Goal: Information Seeking & Learning: Learn about a topic

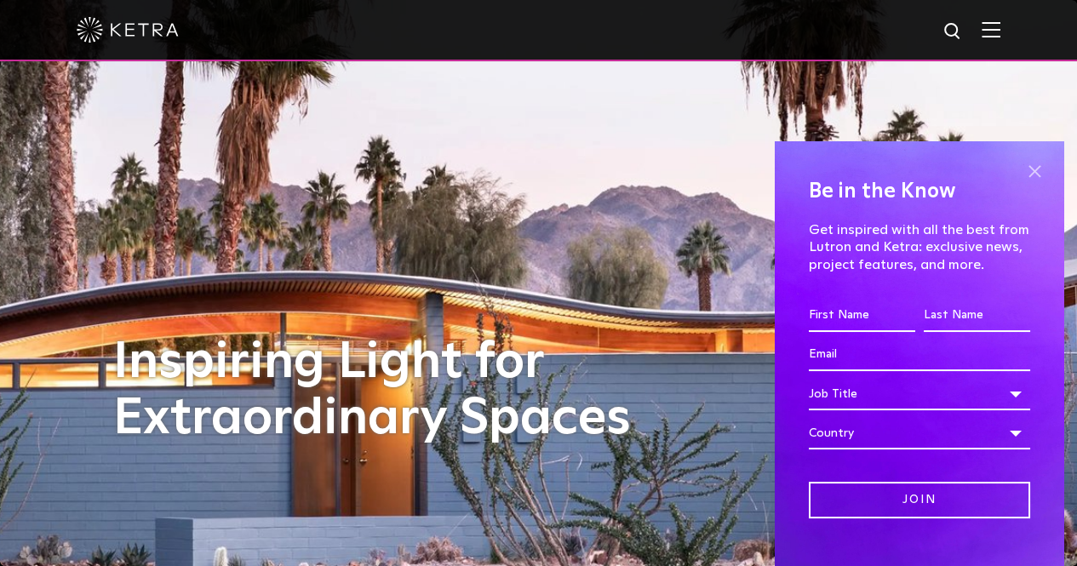
click at [1026, 169] on span at bounding box center [1034, 171] width 26 height 26
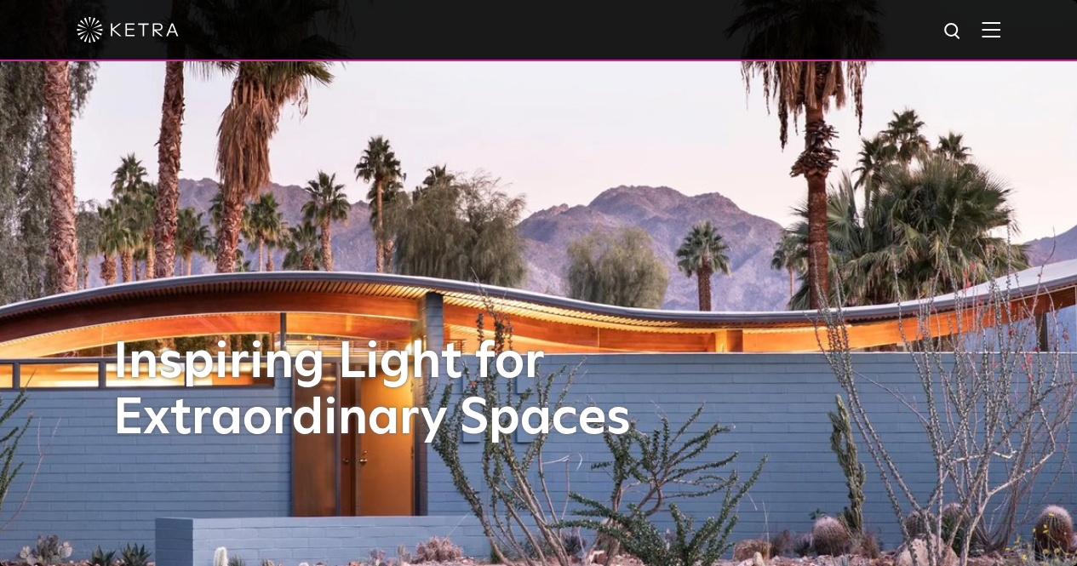
click at [1000, 23] on img at bounding box center [990, 29] width 19 height 16
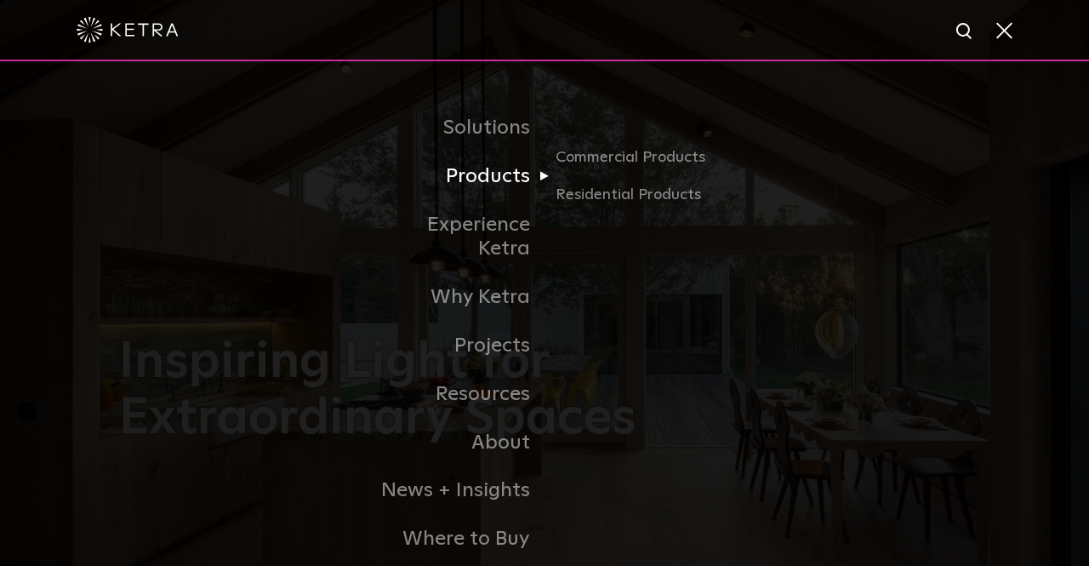
click at [500, 185] on link "Products" at bounding box center [457, 176] width 174 height 49
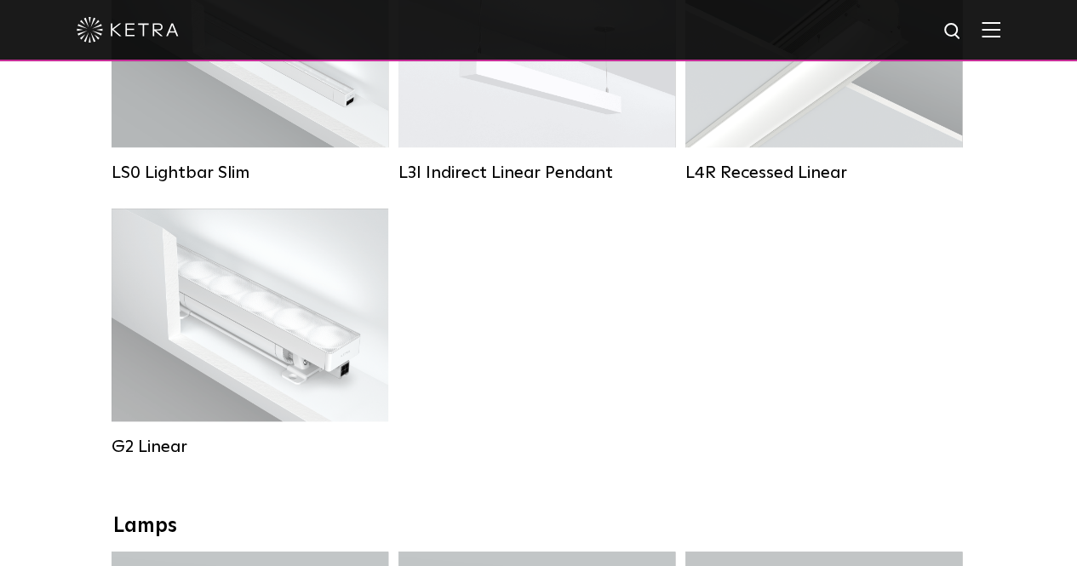
scroll to position [681, 0]
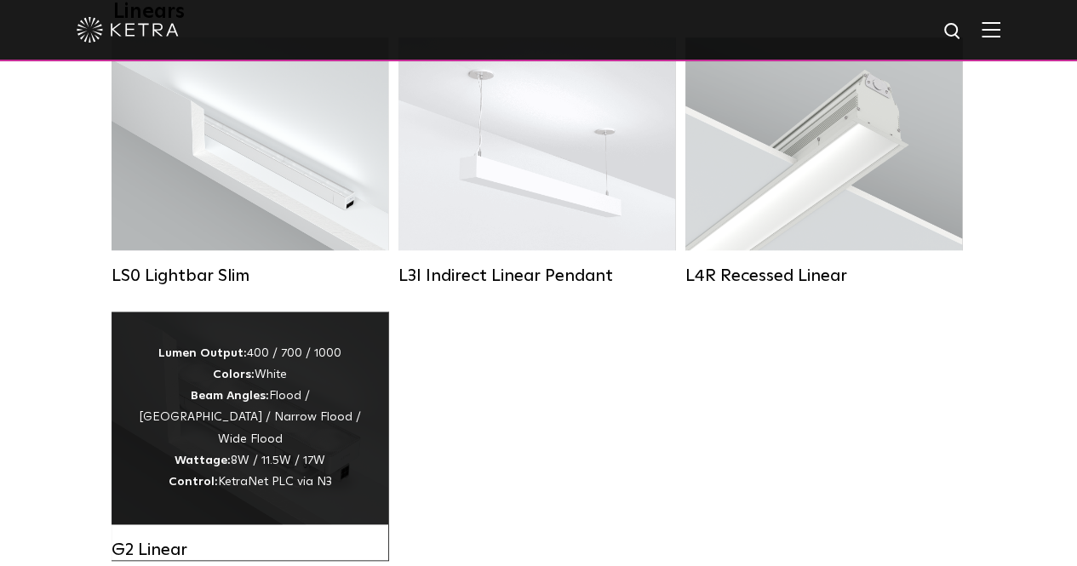
click at [242, 486] on div "Lumen Output: 400 / 700 / 1000 Colors: White Beam Angles: Flood / Graze / Narro…" at bounding box center [250, 418] width 226 height 150
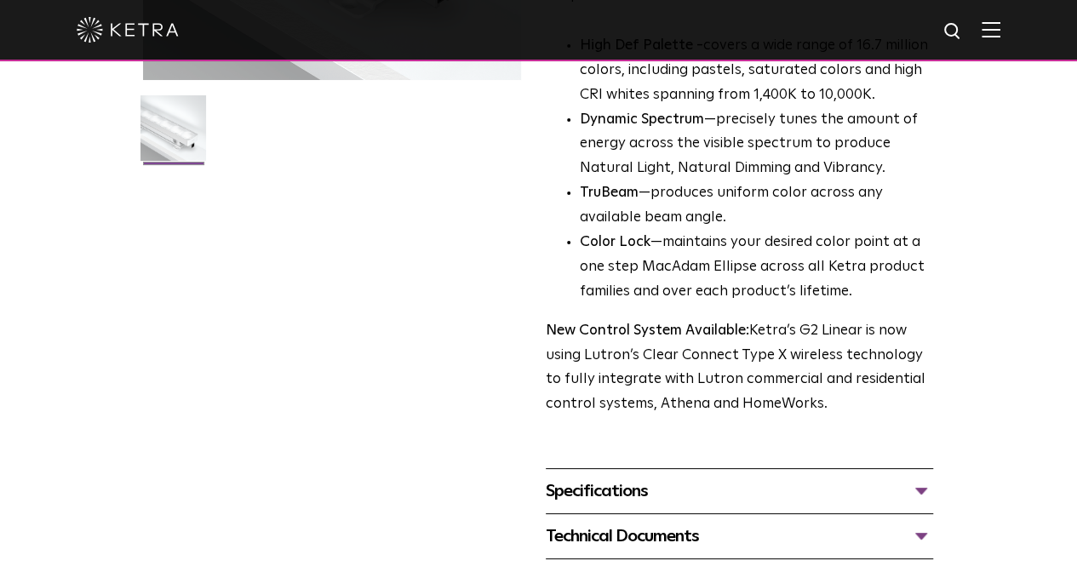
scroll to position [426, 0]
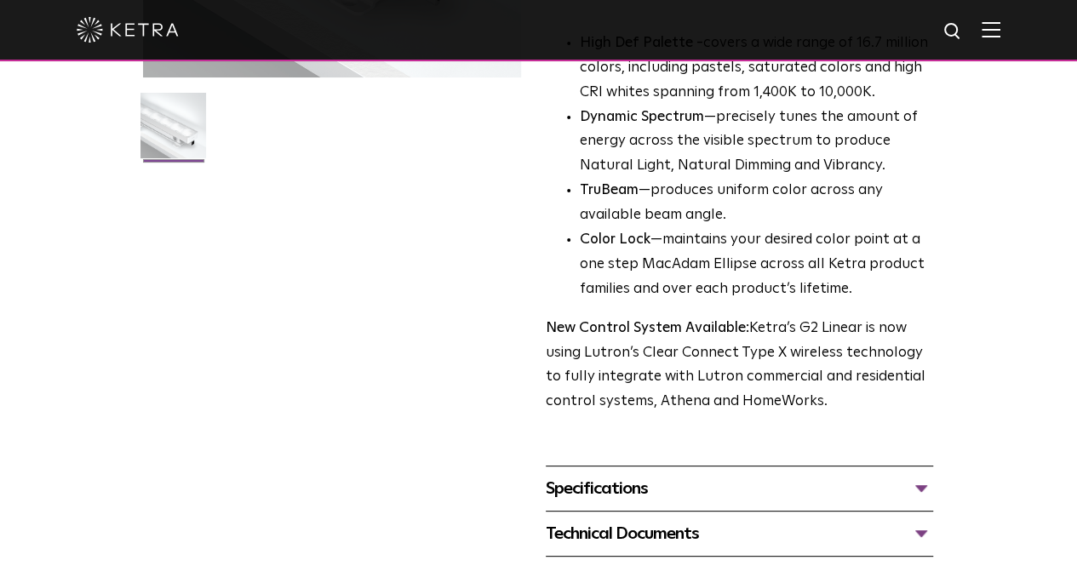
click at [596, 475] on div "Specifications" at bounding box center [739, 488] width 387 height 27
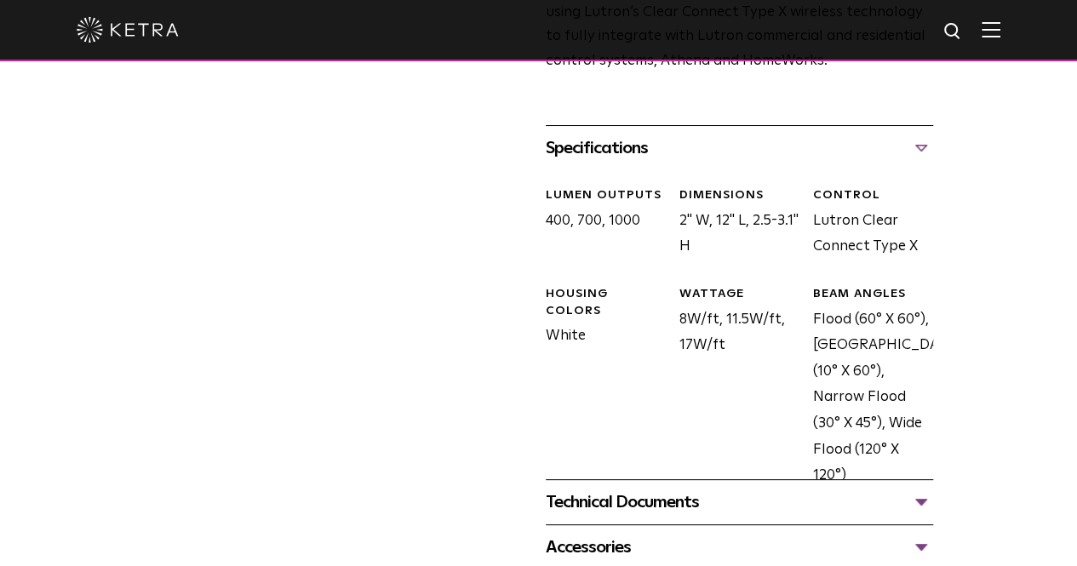
scroll to position [851, 0]
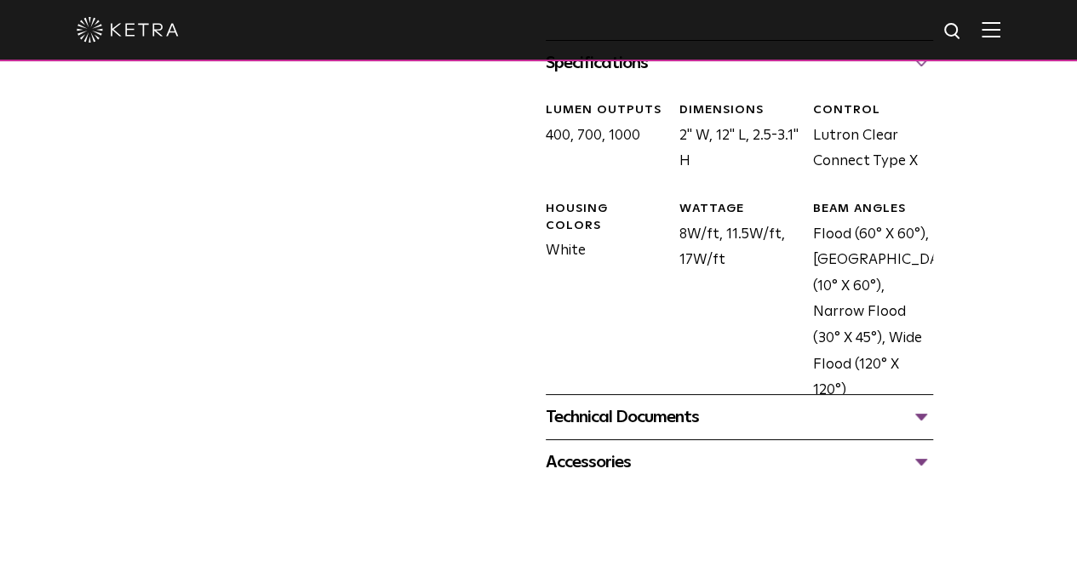
click at [672, 403] on div "Technical Documents" at bounding box center [739, 416] width 387 height 27
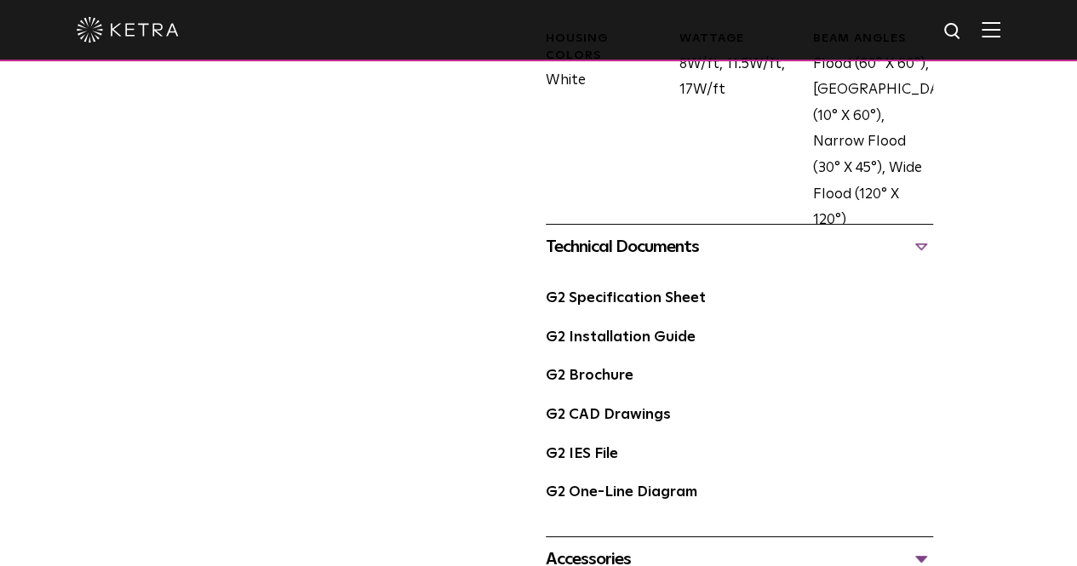
scroll to position [1106, 0]
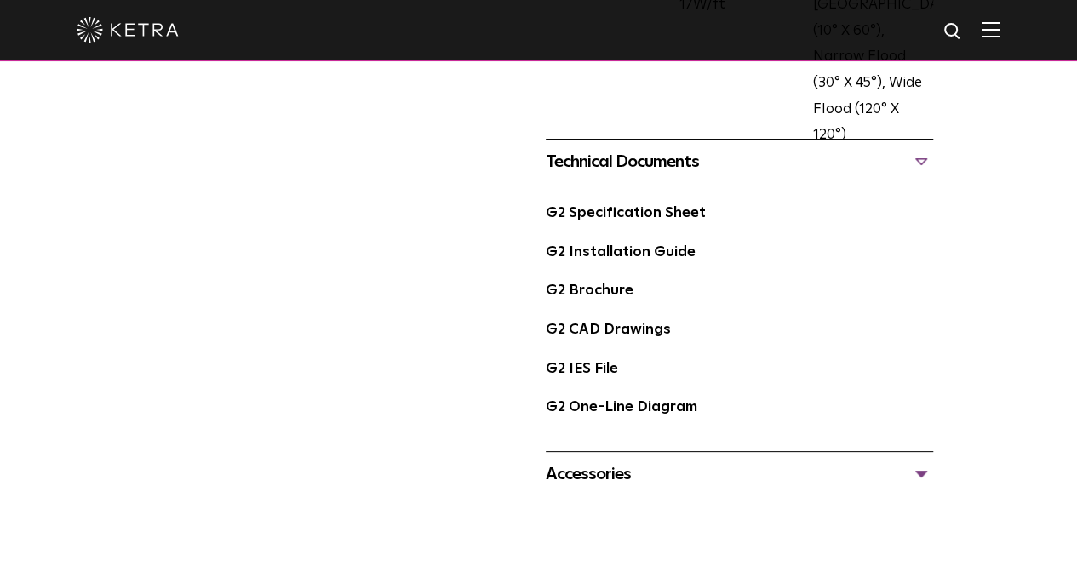
click at [611, 460] on div "Accessories" at bounding box center [739, 473] width 387 height 27
click at [583, 362] on link "G2 IES File" at bounding box center [582, 369] width 72 height 14
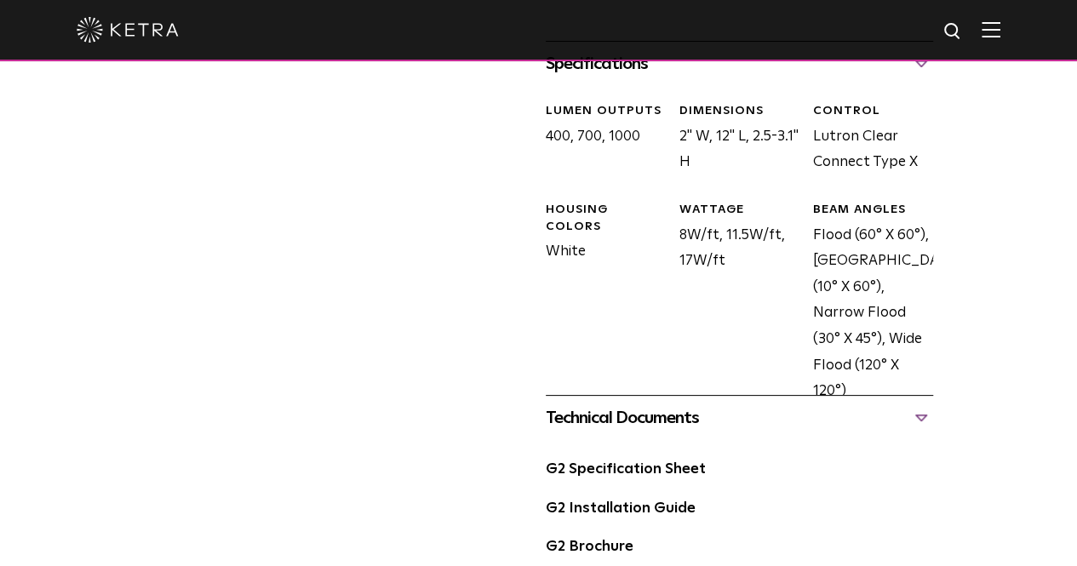
scroll to position [936, 0]
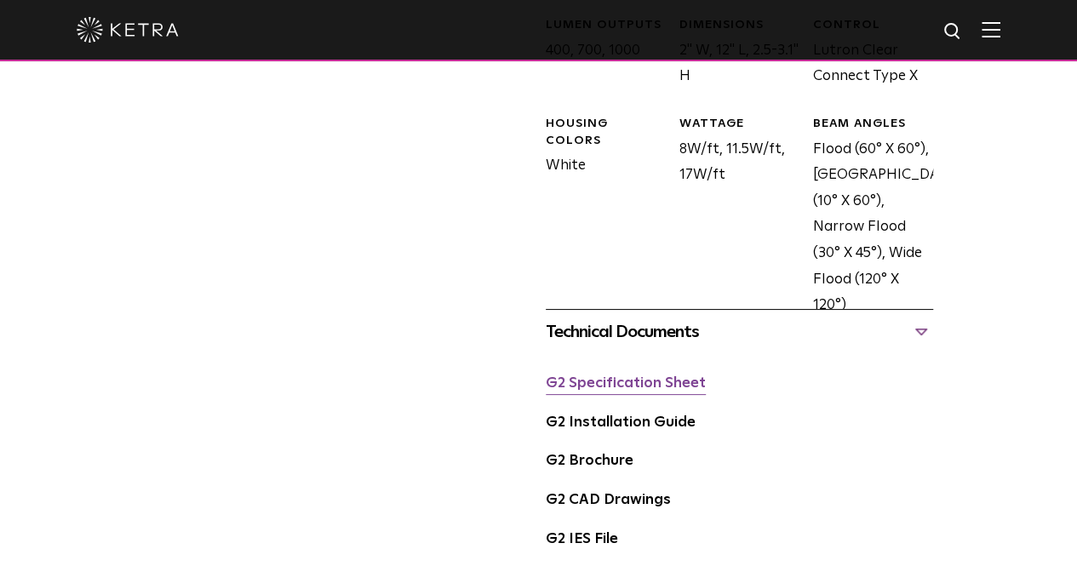
click at [611, 376] on link "G2 Specification Sheet" at bounding box center [626, 383] width 160 height 14
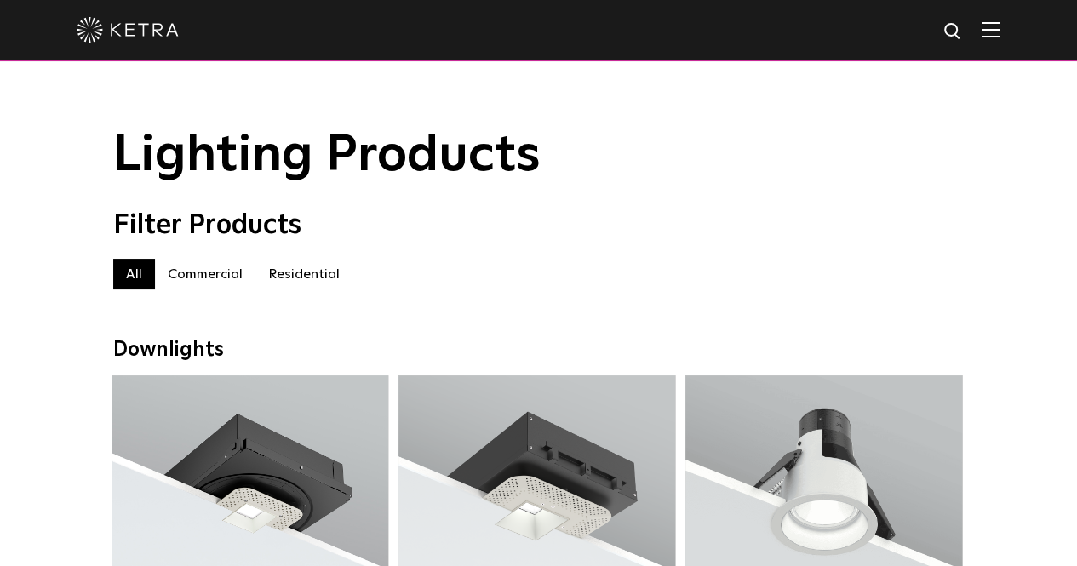
click at [300, 277] on label "Residential" at bounding box center [303, 274] width 97 height 31
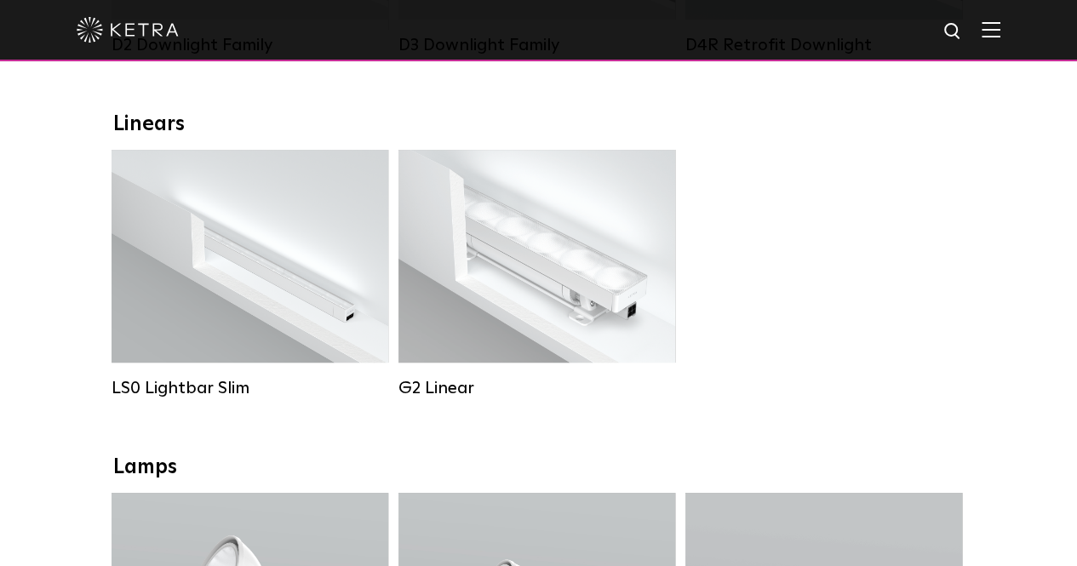
scroll to position [596, 0]
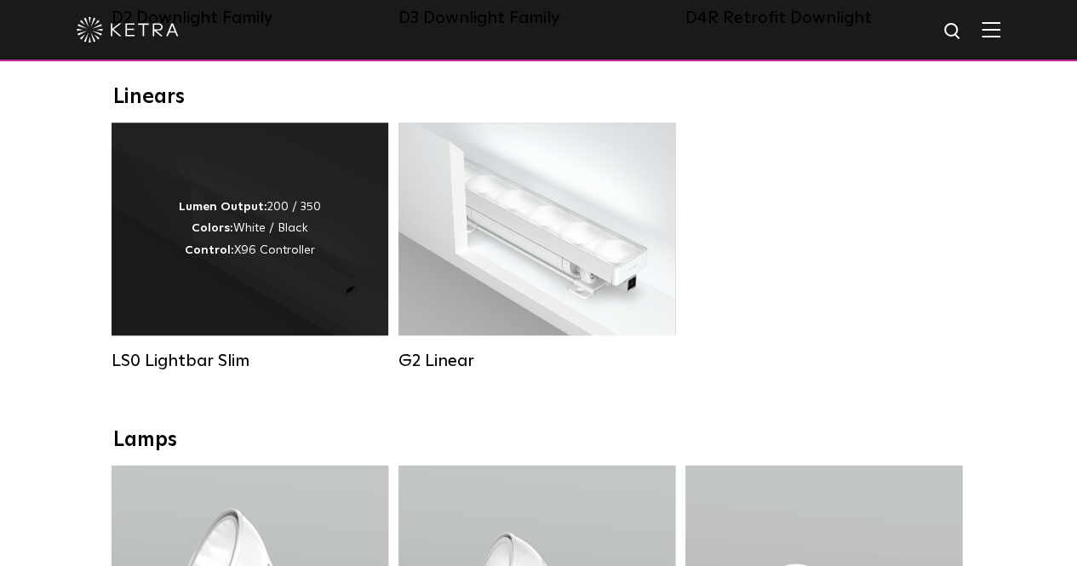
click at [129, 323] on div "Lumen Output: 200 / 350 Colors: White / Black Control: X96 Controller" at bounding box center [250, 229] width 277 height 213
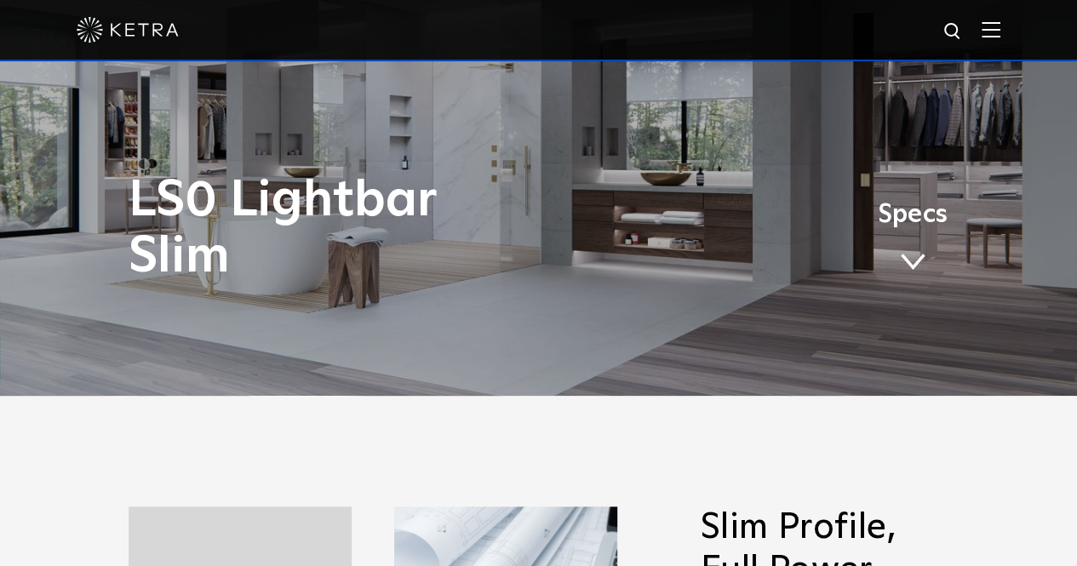
click at [911, 246] on link "Specs" at bounding box center [913, 243] width 70 height 66
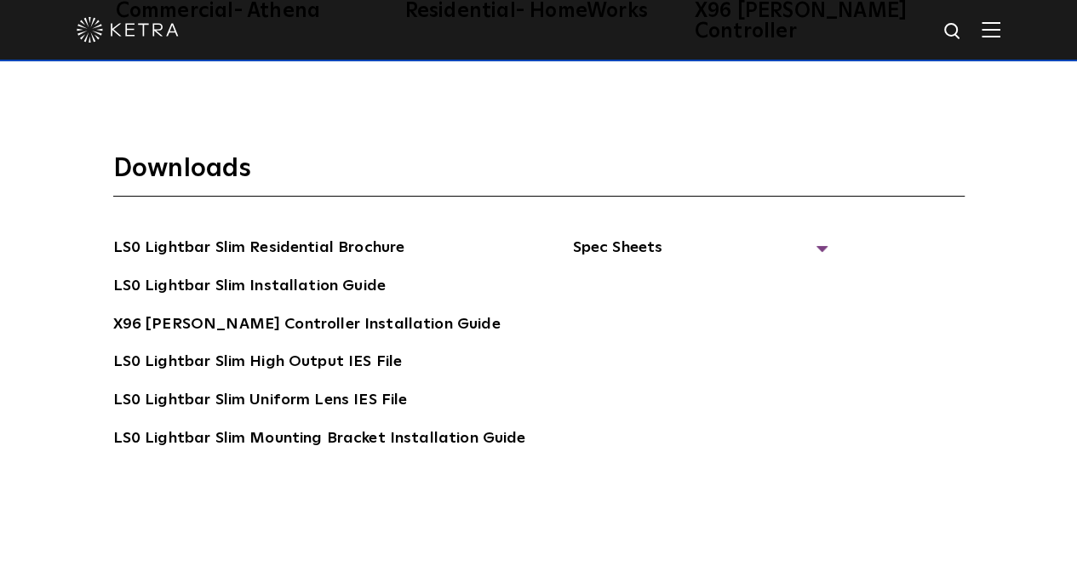
scroll to position [3013, 0]
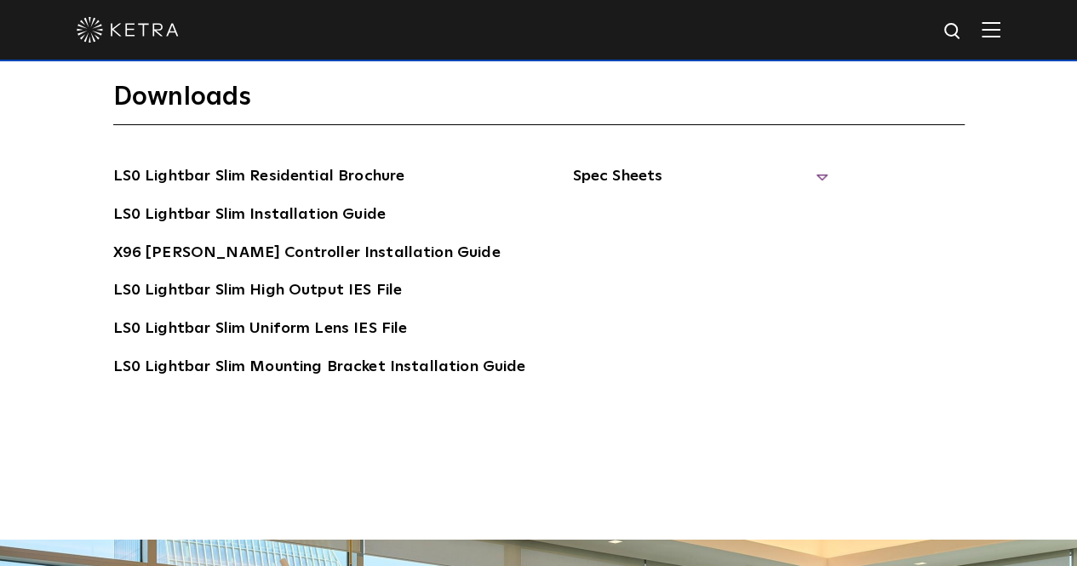
click at [608, 164] on span "Spec Sheets" at bounding box center [699, 182] width 255 height 37
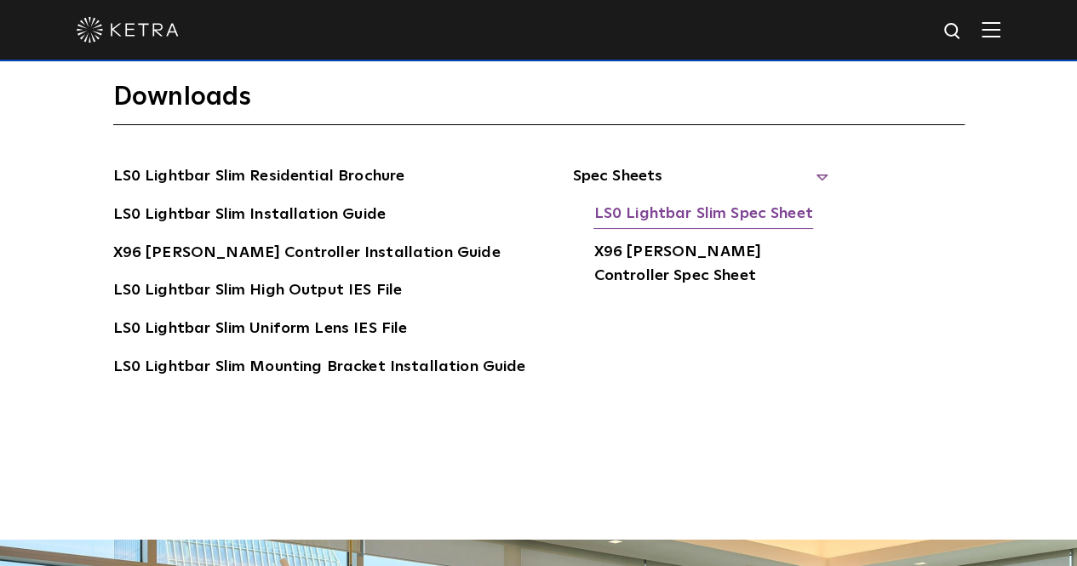
click at [656, 202] on link "LS0 Lightbar Slim Spec Sheet" at bounding box center [702, 215] width 219 height 27
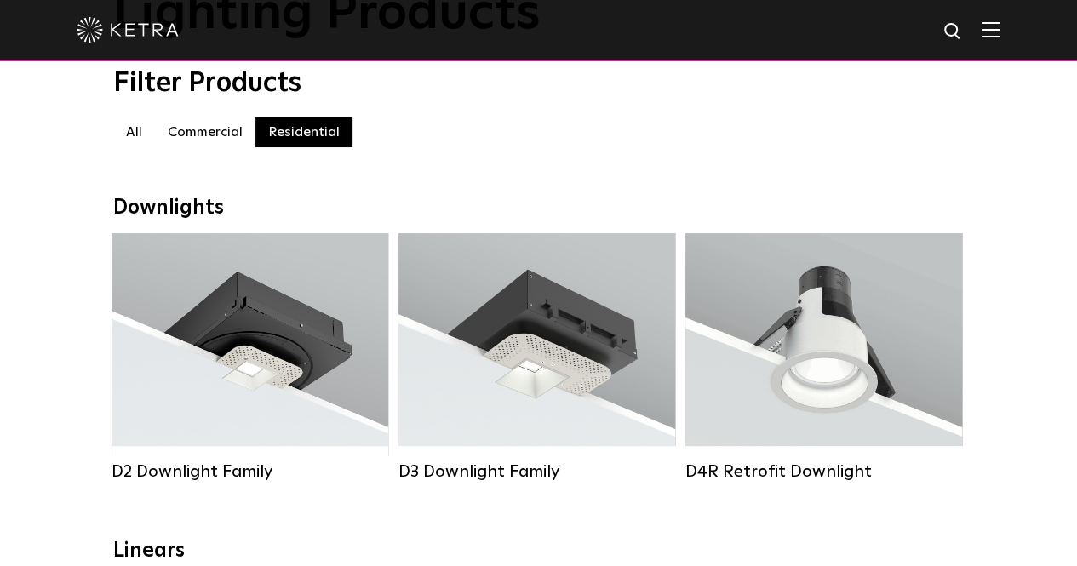
scroll to position [170, 0]
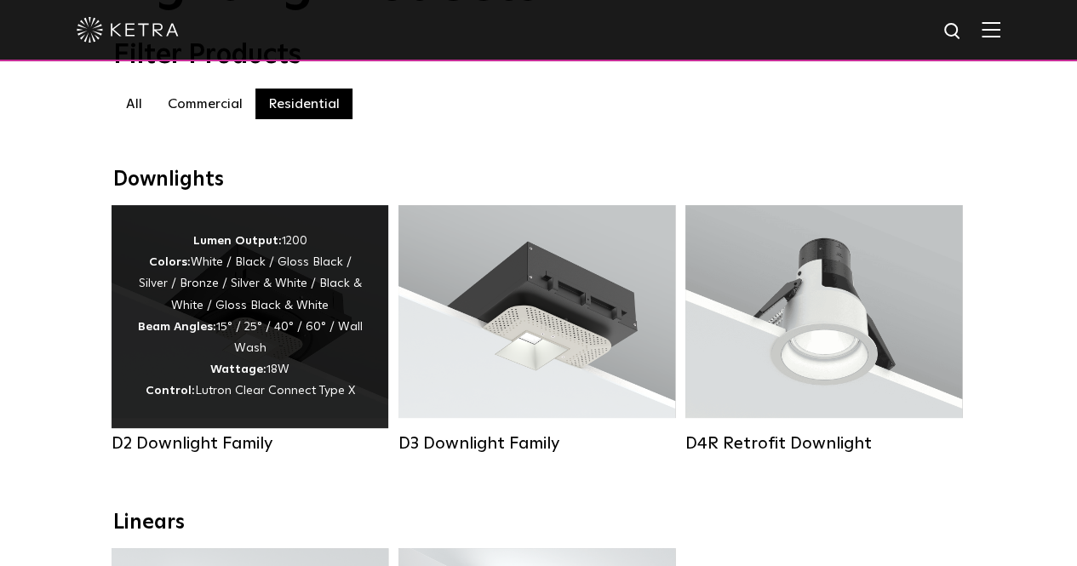
click at [308, 360] on div "Lumen Output: 1200 Colors: White / Black / Gloss Black / Silver / Bronze / Silv…" at bounding box center [250, 317] width 226 height 172
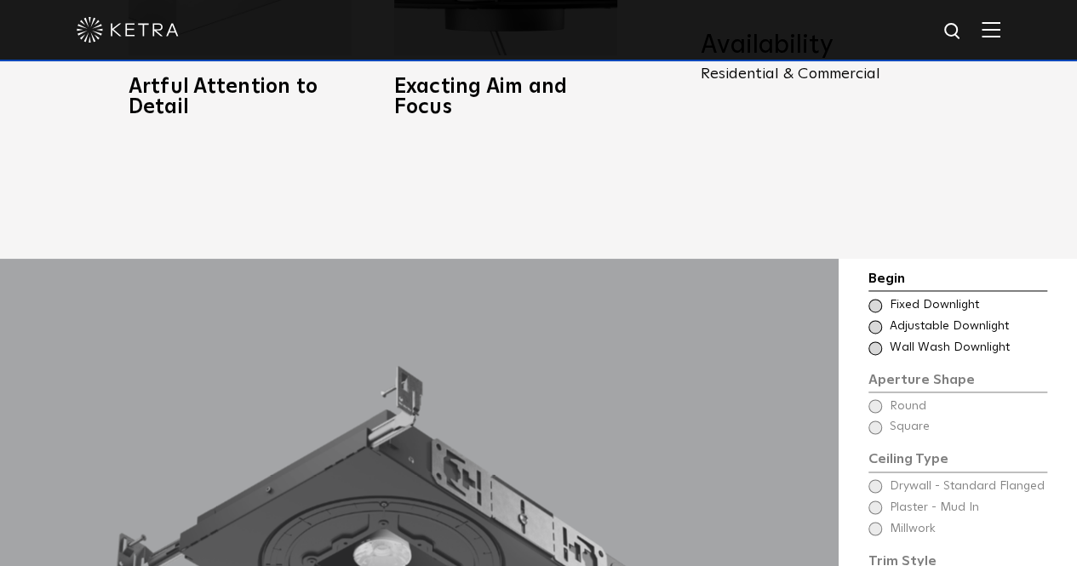
scroll to position [1106, 0]
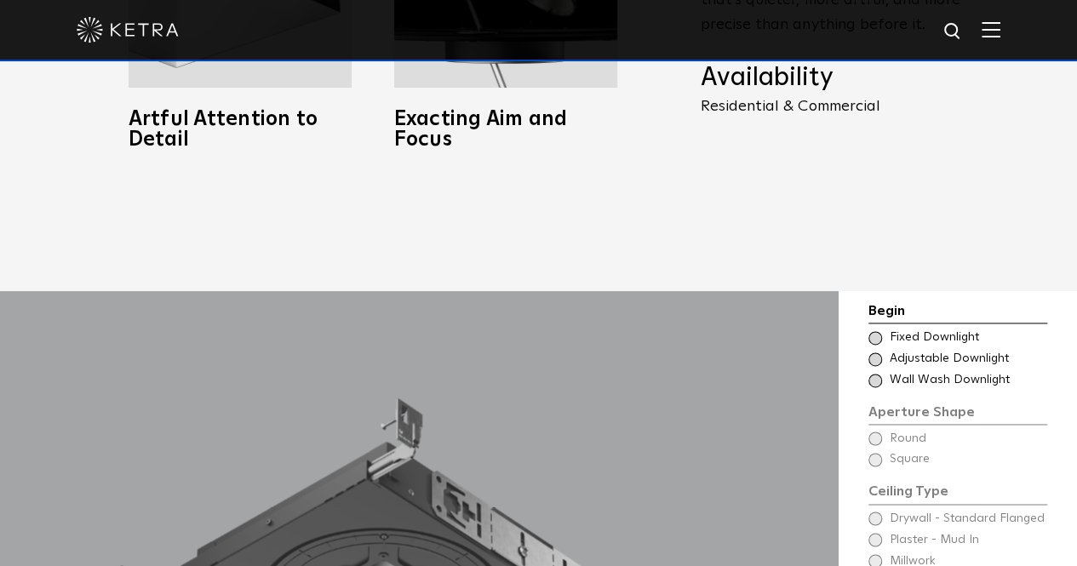
click at [878, 331] on span at bounding box center [875, 338] width 14 height 14
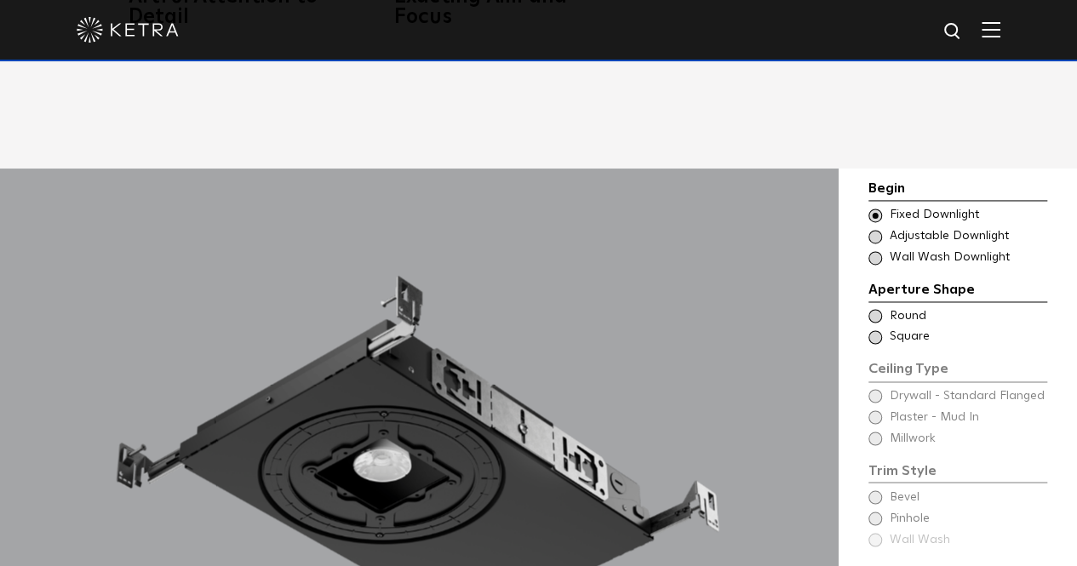
scroll to position [1277, 0]
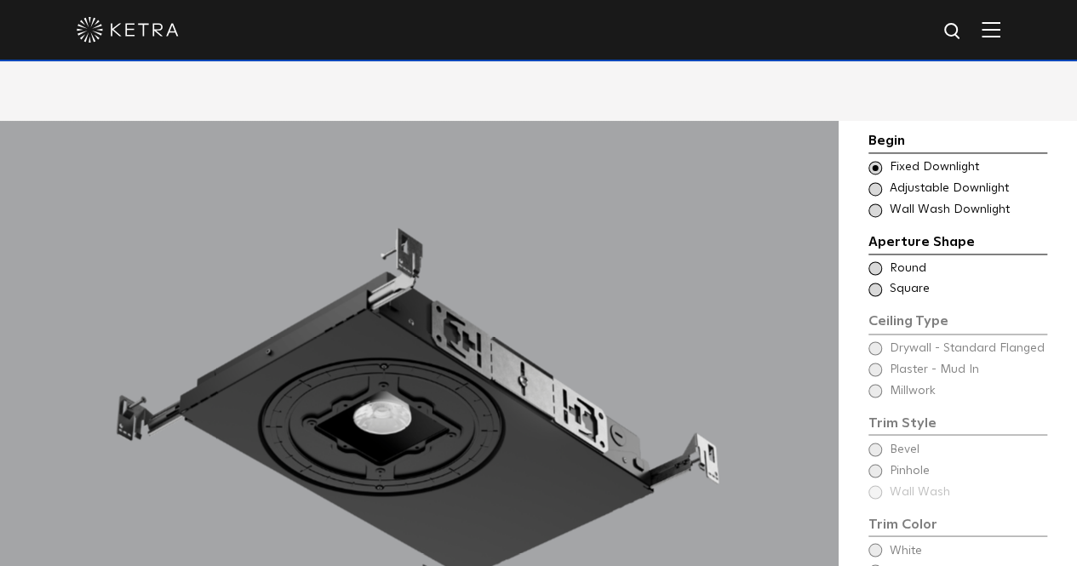
click at [883, 180] on div "Choose Aperture Shape Adjustable Downlight" at bounding box center [957, 188] width 179 height 17
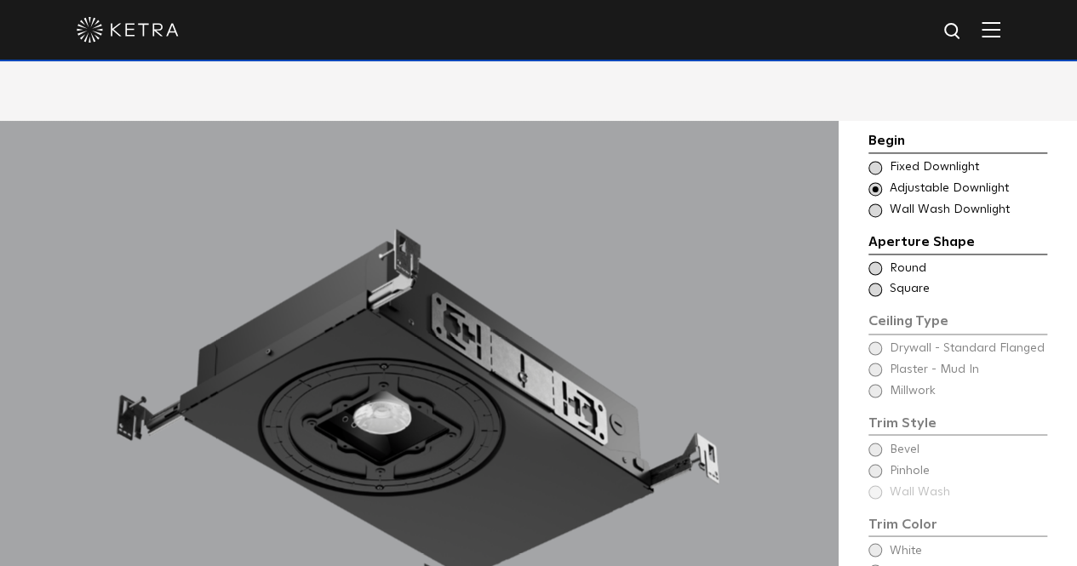
click at [877, 203] on span at bounding box center [875, 210] width 14 height 14
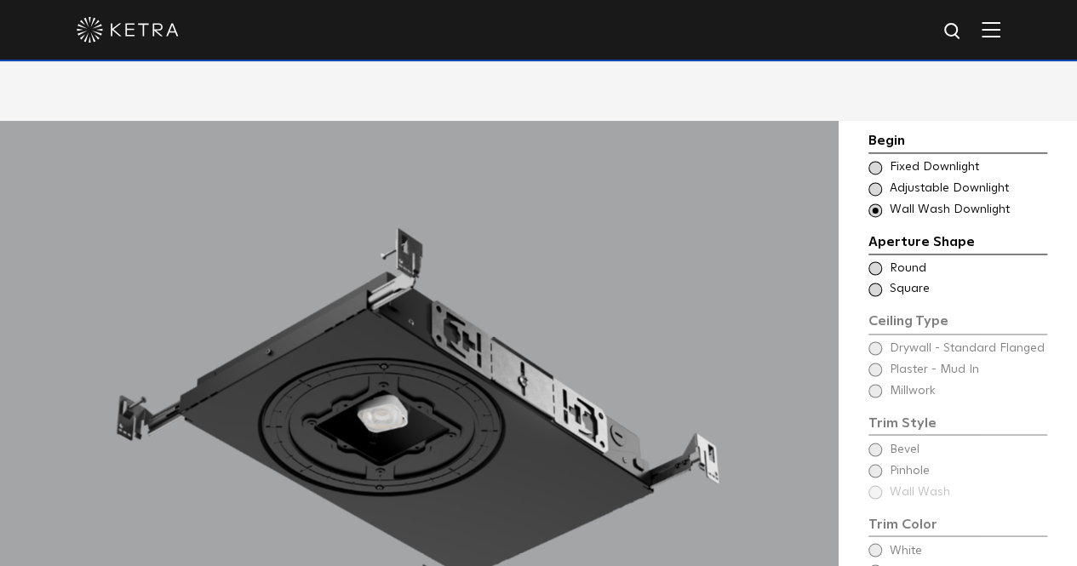
click at [892, 281] on span "Square" at bounding box center [967, 289] width 156 height 17
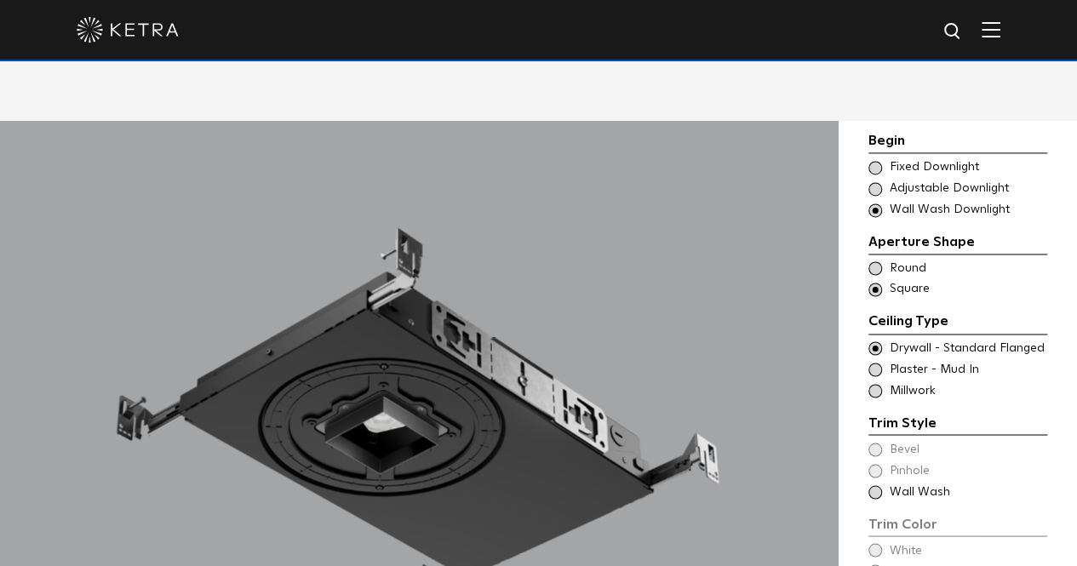
click at [883, 260] on div "Ceiling Type Round - Wall Wash Drywall - Standard Flanged - Wall Wash Round" at bounding box center [957, 268] width 179 height 17
click at [882, 382] on div "Trim Style - Round - Flangeless - Wall Wash - Millwork Square - Millwork,Bevel …" at bounding box center [957, 390] width 179 height 17
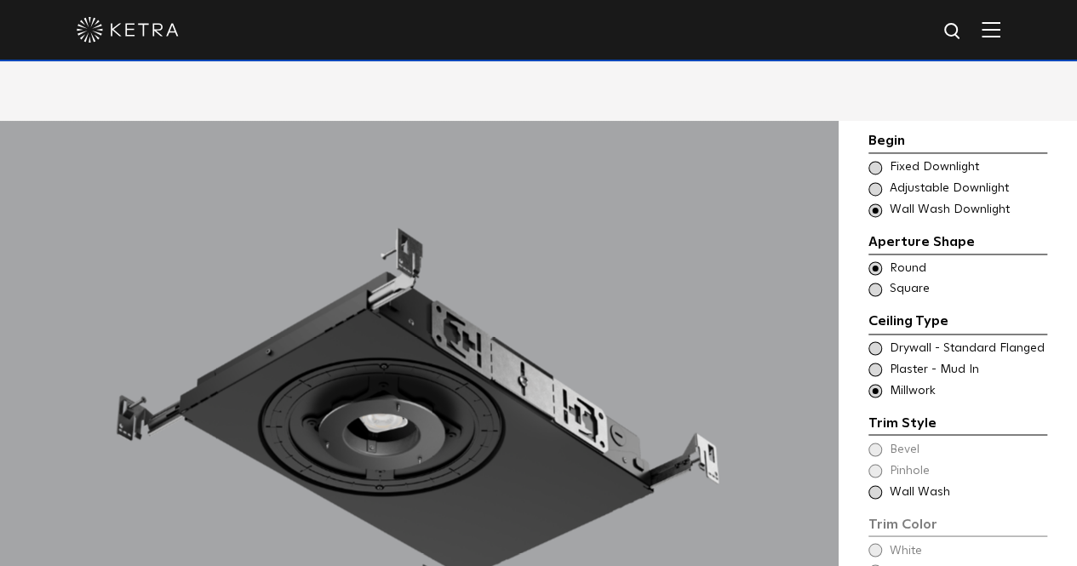
click at [873, 363] on span at bounding box center [875, 370] width 14 height 14
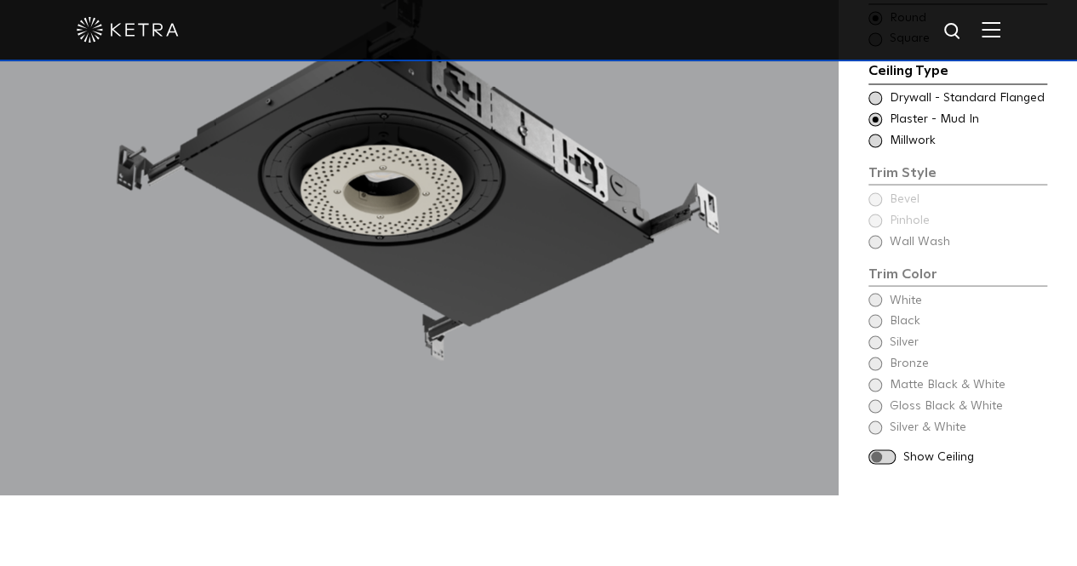
scroll to position [1532, 0]
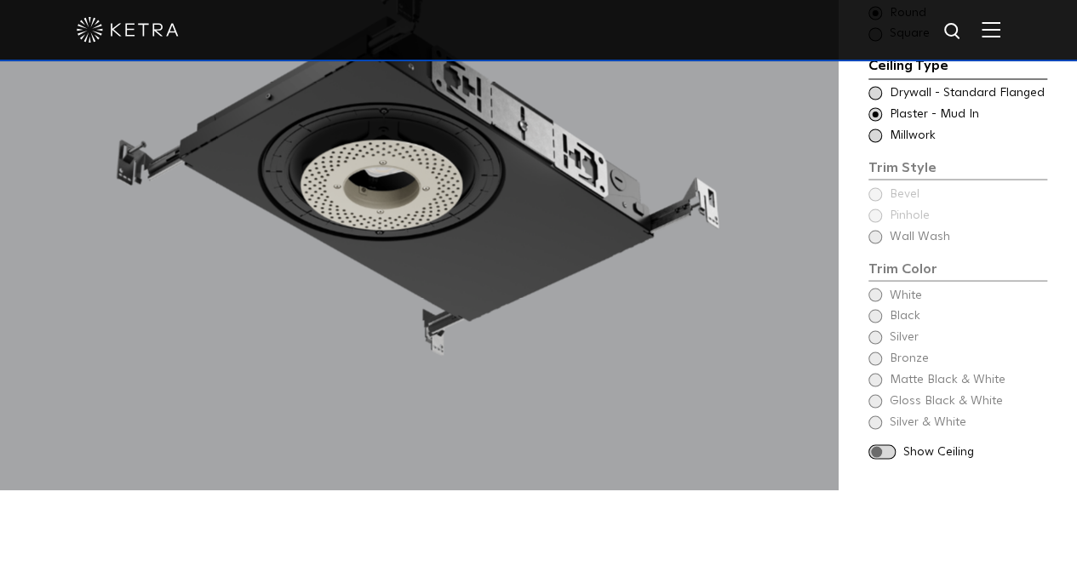
click at [874, 444] on span at bounding box center [881, 451] width 27 height 14
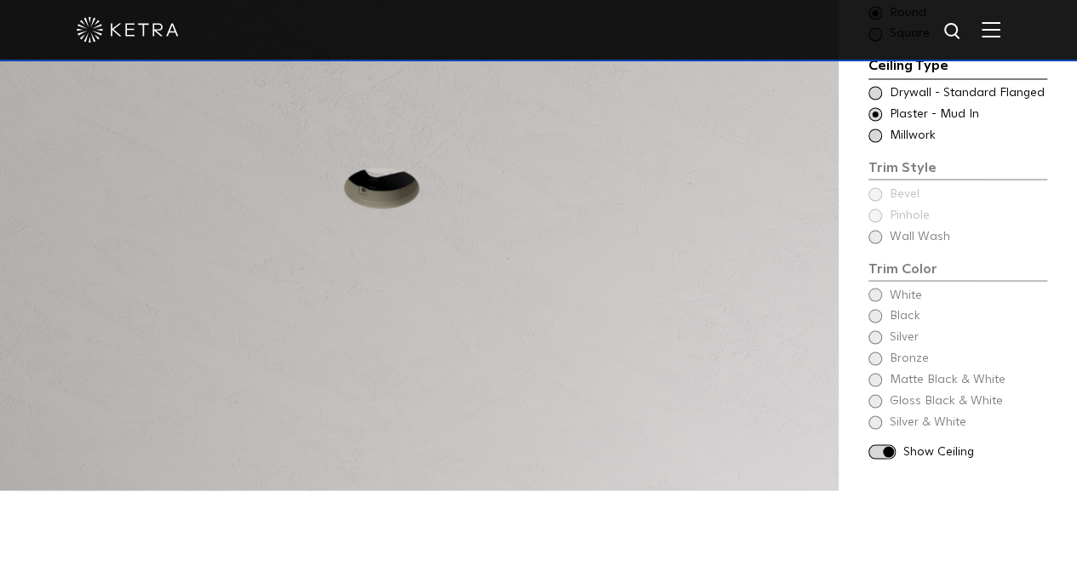
scroll to position [1362, 0]
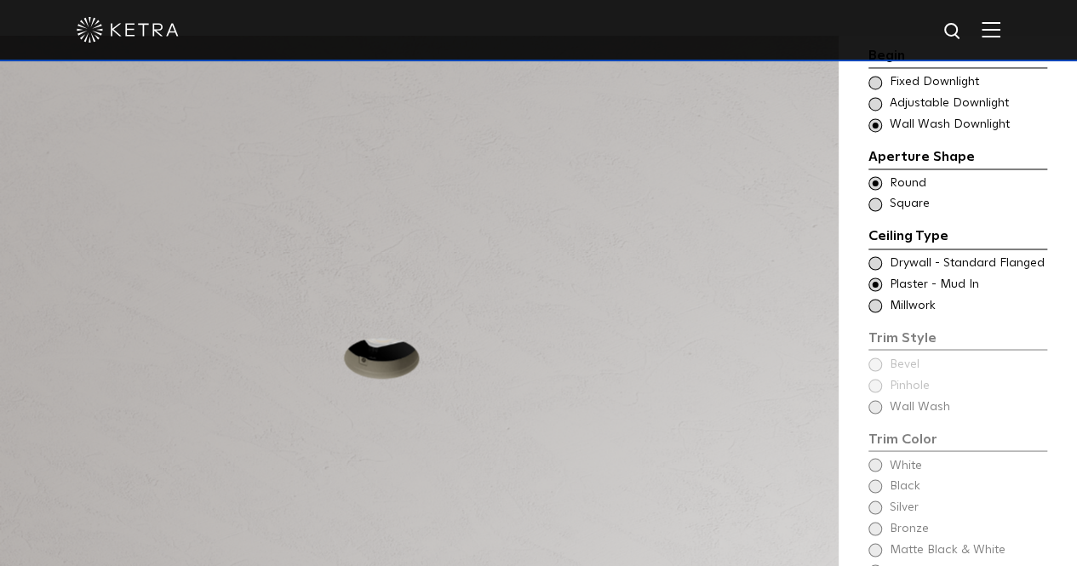
click at [895, 297] on span "Millwork" at bounding box center [967, 305] width 156 height 17
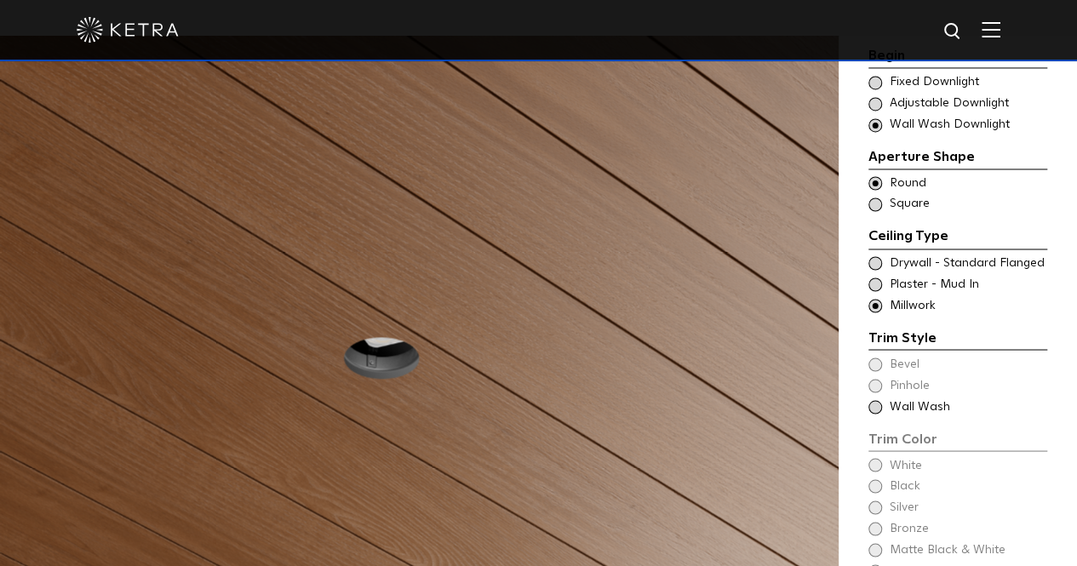
click at [899, 276] on span "Plaster - Mud In" at bounding box center [967, 284] width 156 height 17
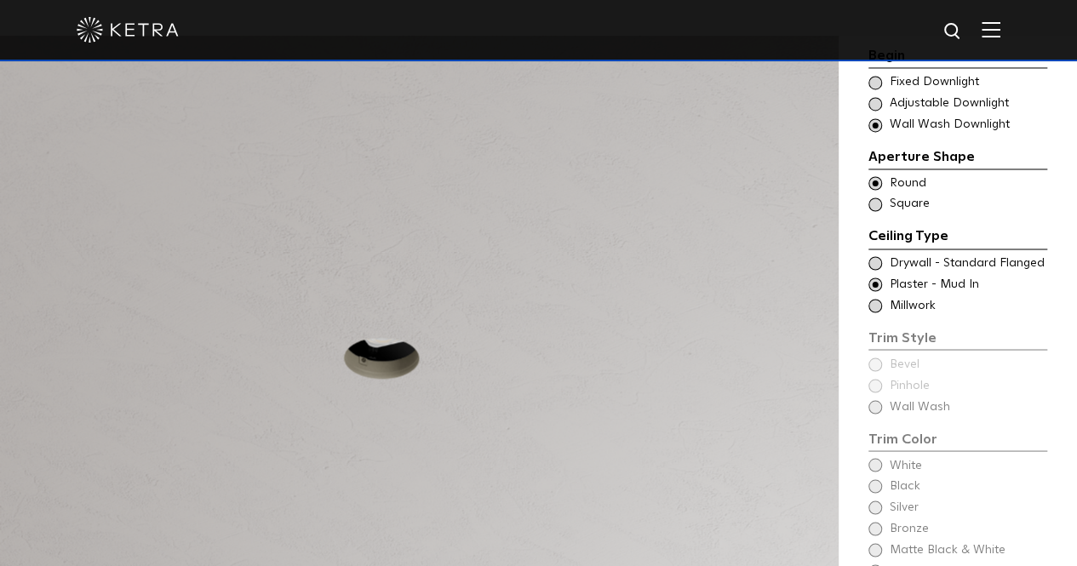
click at [918, 384] on div "Begin Choose Aperture Shape Fixed Downlight Choose Aperture Shape Adjustable Do…" at bounding box center [957, 340] width 179 height 590
click at [885, 254] on div "Trim Style - Round - Flanged - Wall Wash Square - Flanged,Bevel - Round - Flang…" at bounding box center [957, 262] width 179 height 17
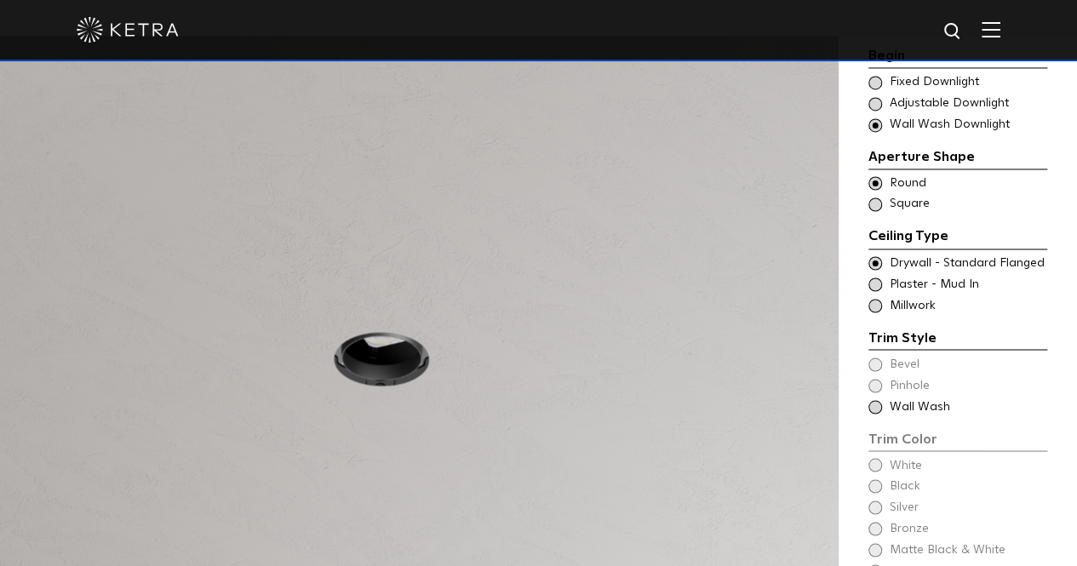
click at [875, 441] on div "Begin Choose Aperture Shape Fixed Downlight Choose Aperture Shape Adjustable Do…" at bounding box center [957, 340] width 179 height 590
click at [887, 398] on div "Trim Color - Round - Flanged - Wall Wash Wall Wash" at bounding box center [957, 406] width 179 height 17
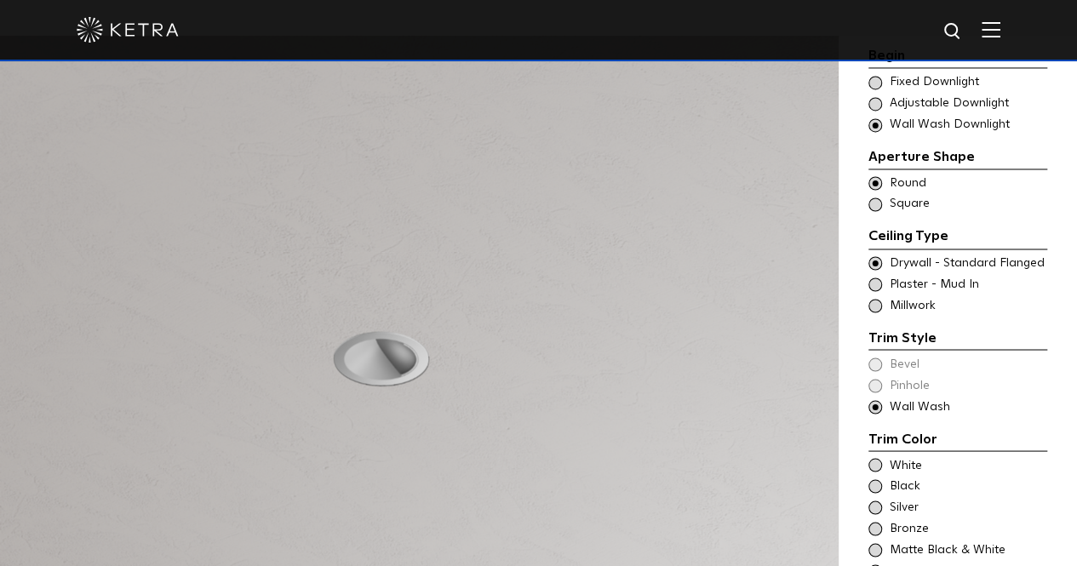
click at [883, 457] on div "White" at bounding box center [957, 465] width 179 height 17
click at [882, 297] on div "Trim Style - Round - Flangeless - Wall Wash - Millwork Square - Millwork,Bevel …" at bounding box center [957, 305] width 179 height 17
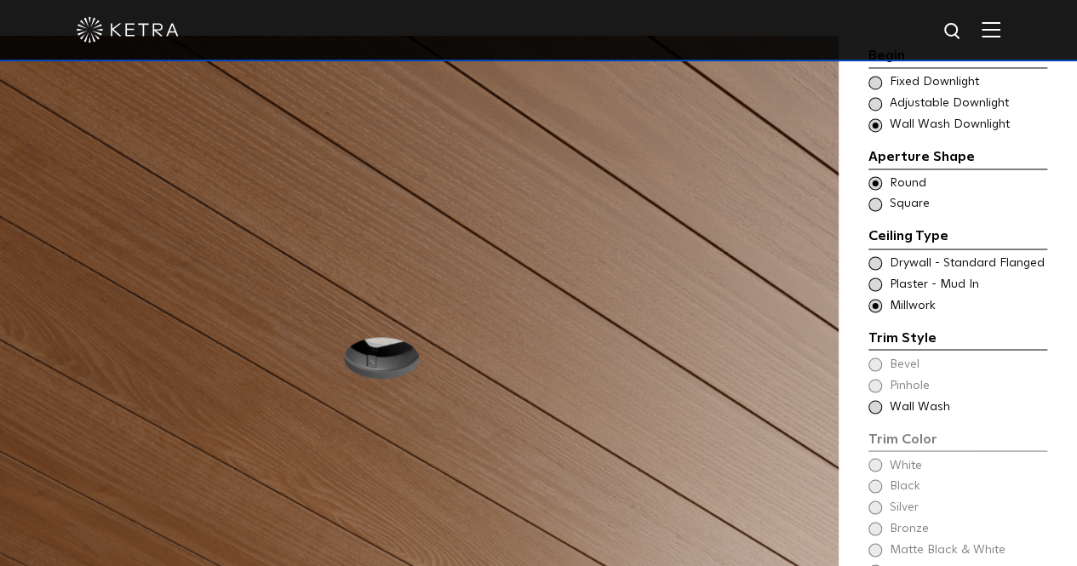
click at [895, 398] on span "Wall Wash" at bounding box center [967, 406] width 156 height 17
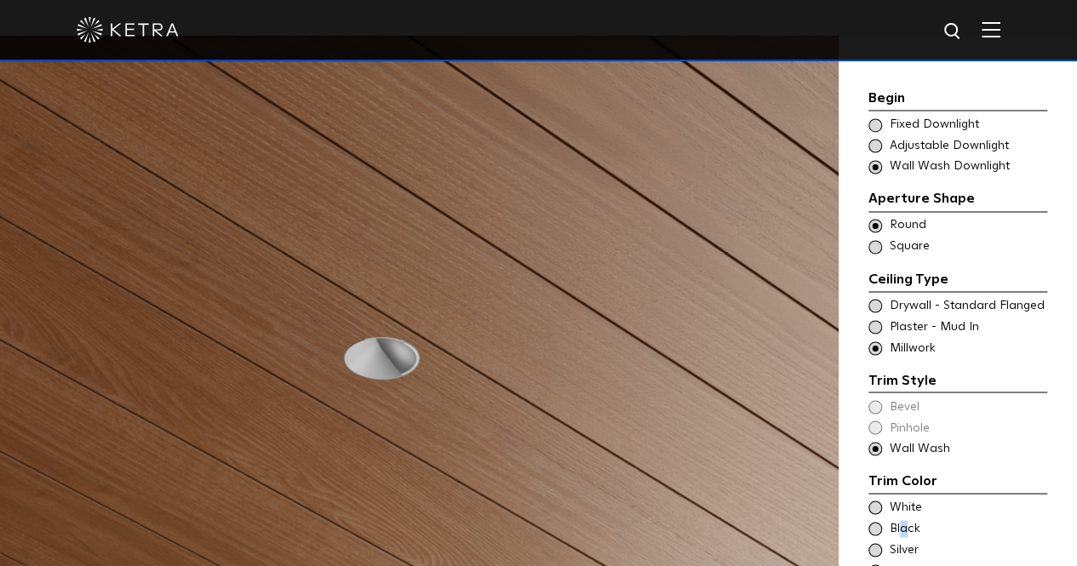
click at [904, 520] on span "Black" at bounding box center [967, 528] width 156 height 17
click at [906, 541] on span "Silver" at bounding box center [967, 549] width 156 height 17
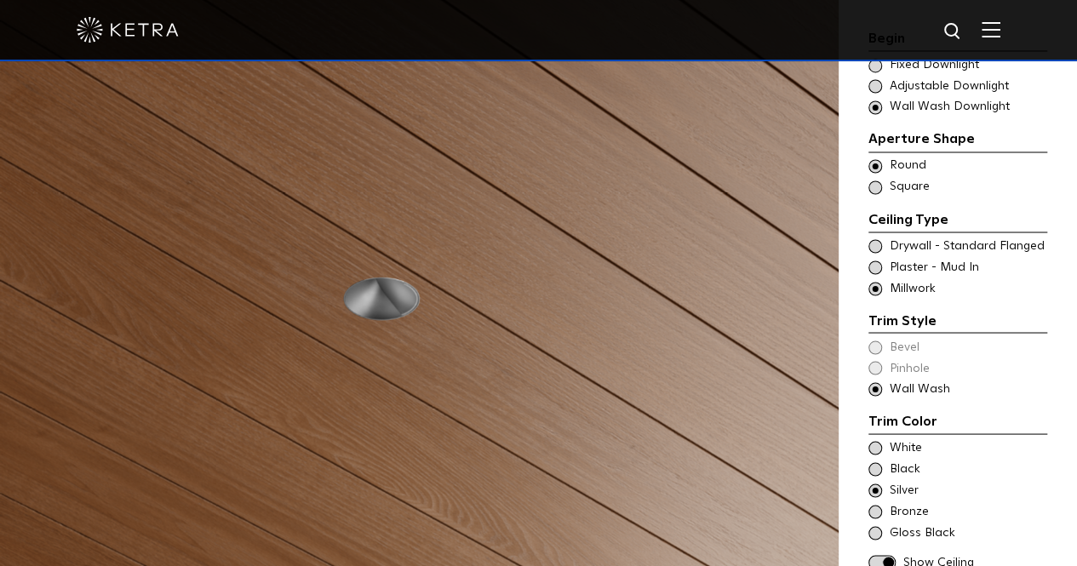
scroll to position [1447, 0]
